Goal: Task Accomplishment & Management: Use online tool/utility

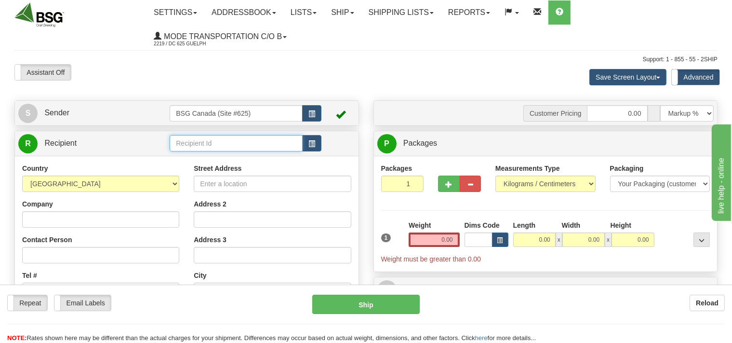
click at [186, 140] on input "text" at bounding box center [236, 143] width 133 height 16
click at [190, 147] on input "text" at bounding box center [236, 143] width 133 height 16
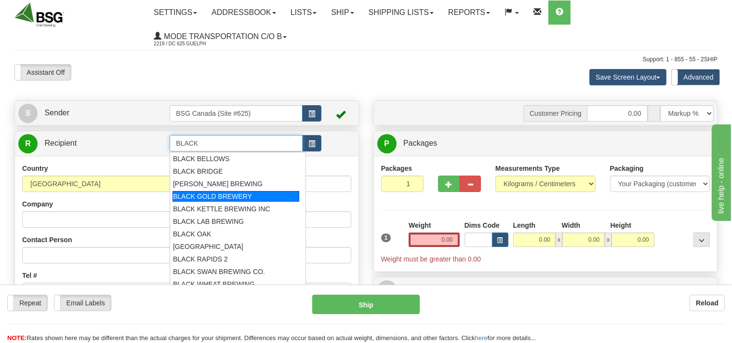
click at [207, 196] on div "BLACK GOLD BREWERY" at bounding box center [236, 196] width 127 height 11
type input "BLACK GOLD BREWERY"
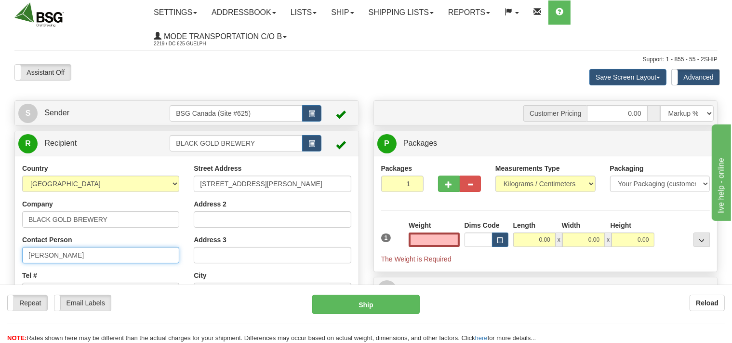
type input "0.00"
drag, startPoint x: 73, startPoint y: 253, endPoint x: 7, endPoint y: 256, distance: 65.6
click at [22, 256] on input "[PERSON_NAME]" at bounding box center [100, 255] width 157 height 16
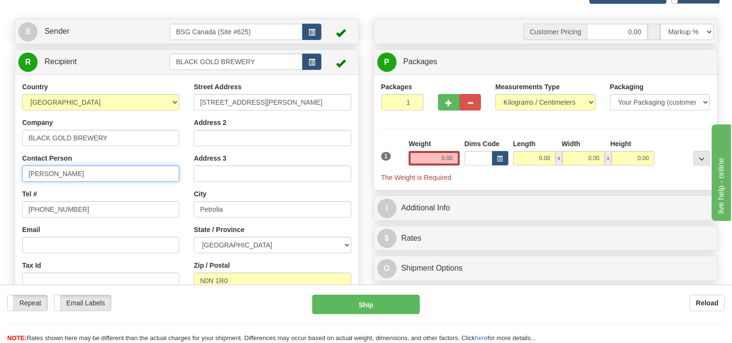
scroll to position [102, 0]
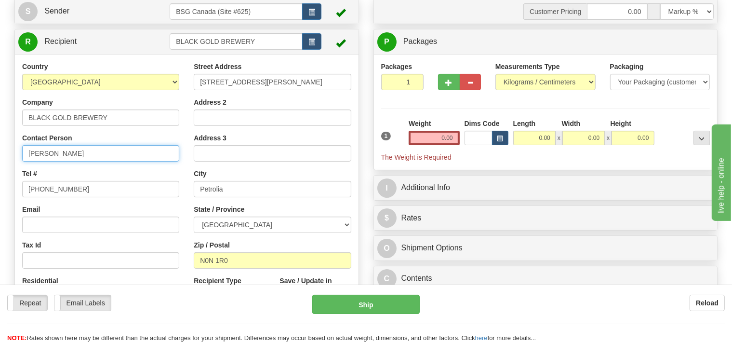
type input "[PERSON_NAME]"
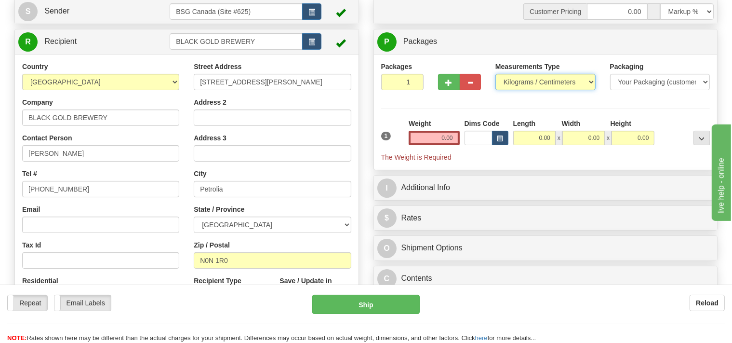
click at [496, 74] on select "Pounds / Inches Kilograms / Centimeters" at bounding box center [546, 82] width 100 height 16
select select "0"
click option "Pounds / Inches" at bounding box center [0, 0] width 0 height 0
click at [426, 134] on input "0.00" at bounding box center [434, 138] width 51 height 14
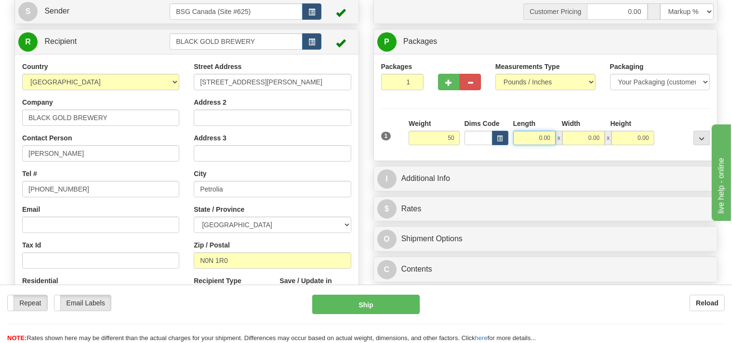
type input "50.00"
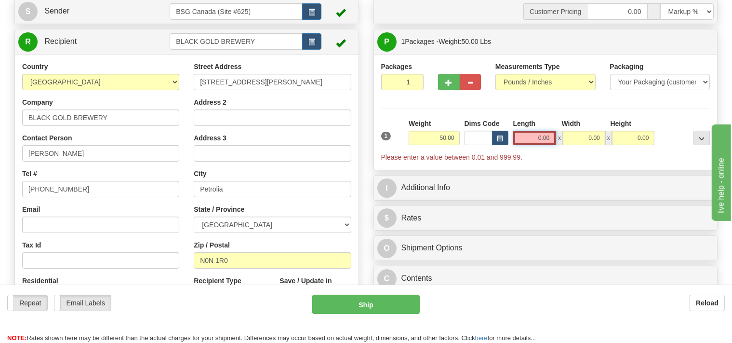
click at [523, 140] on input "0.00" at bounding box center [534, 138] width 43 height 14
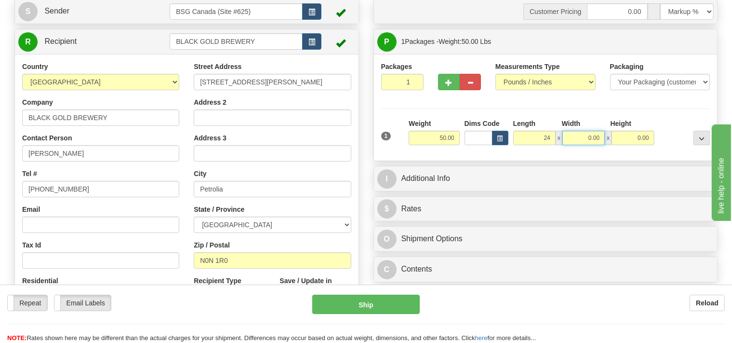
type input "24.00"
click at [574, 138] on input "0.00" at bounding box center [584, 138] width 42 height 14
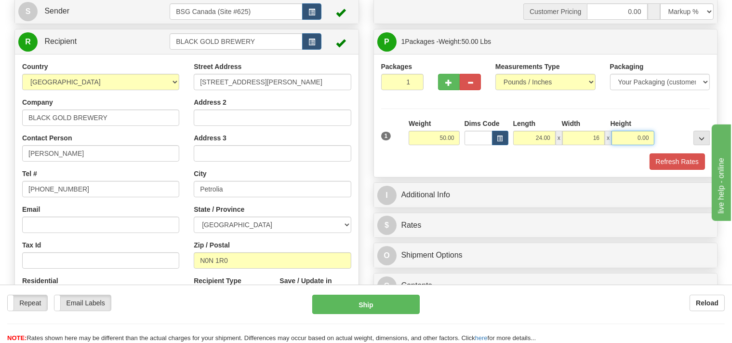
type input "16.00"
click at [623, 132] on input "0.00" at bounding box center [633, 138] width 42 height 14
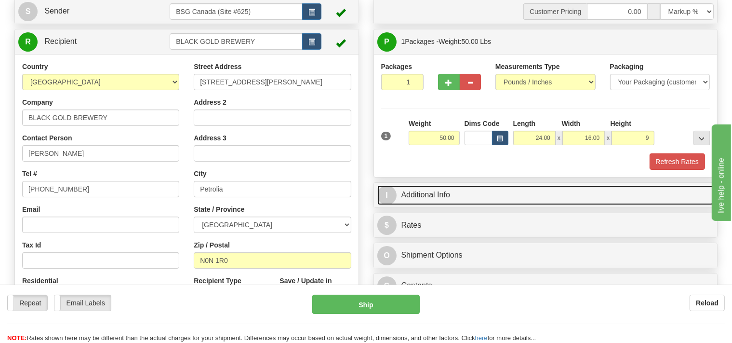
type input "9.00"
click at [461, 198] on link "I Additional Info" at bounding box center [546, 195] width 337 height 20
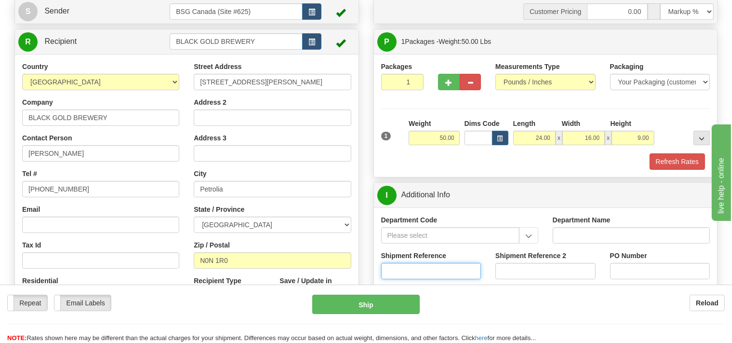
click at [406, 269] on input "Shipment Reference" at bounding box center [431, 271] width 100 height 16
type input "SO170-150932"
click at [659, 165] on button "Refresh Rates" at bounding box center [677, 161] width 55 height 16
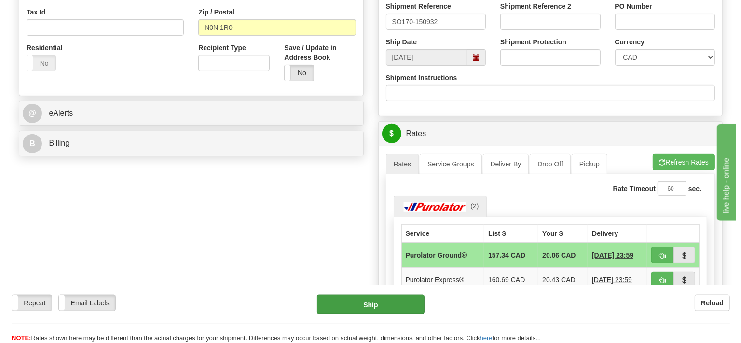
scroll to position [356, 0]
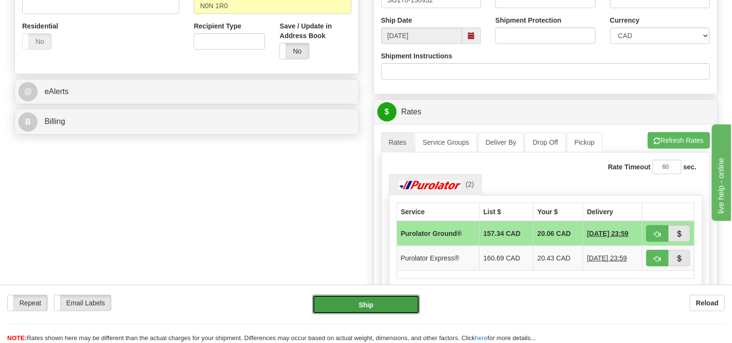
click at [387, 300] on button "Ship" at bounding box center [366, 304] width 108 height 19
type input "260"
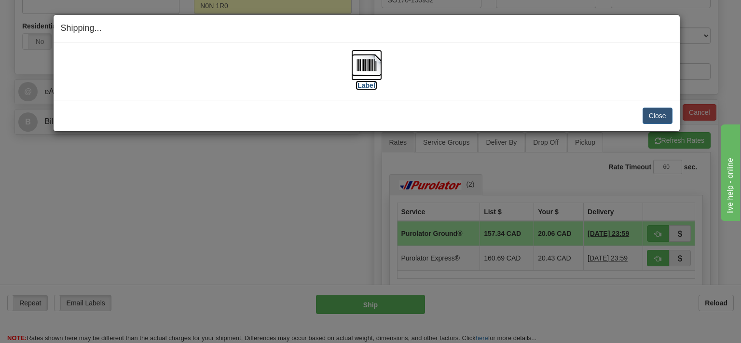
click at [365, 70] on img at bounding box center [366, 65] width 31 height 31
